Goal: Information Seeking & Learning: Learn about a topic

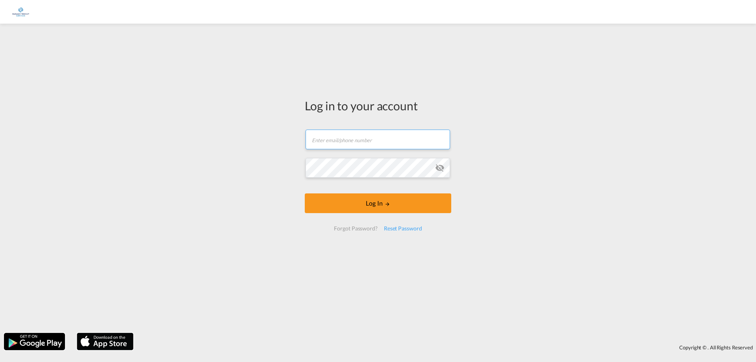
type input "maria@embassy-freight.be"
click at [440, 166] on md-icon "icon-eye-off" at bounding box center [439, 167] width 9 height 9
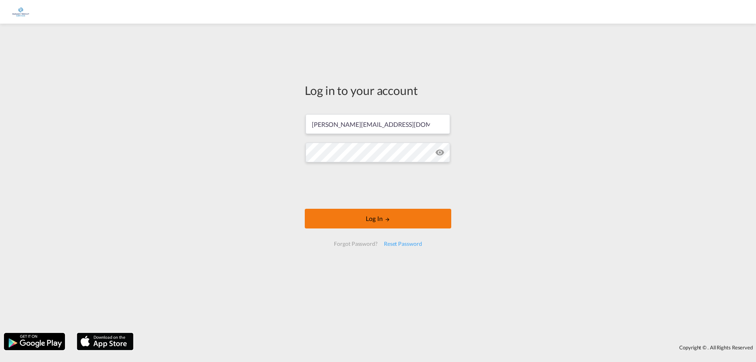
click at [368, 223] on button "Log In" at bounding box center [378, 219] width 146 height 20
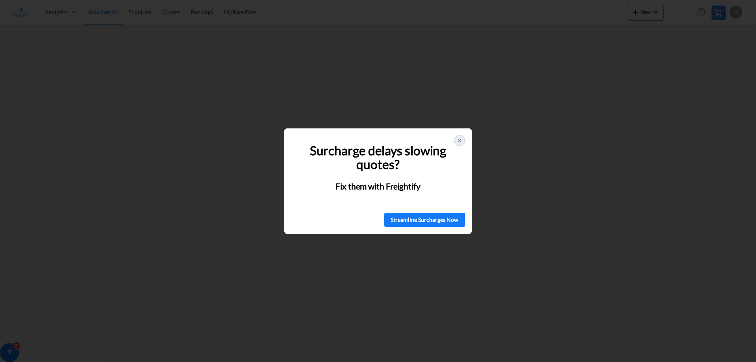
click at [459, 138] on icon at bounding box center [459, 140] width 6 height 6
